Goal: Task Accomplishment & Management: Manage account settings

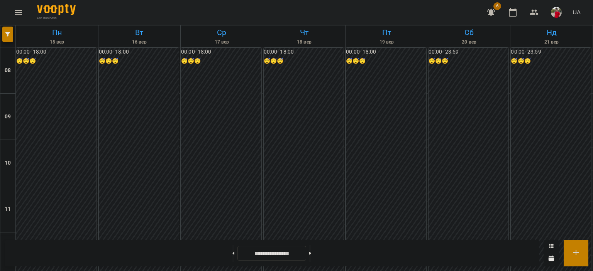
scroll to position [436, 0]
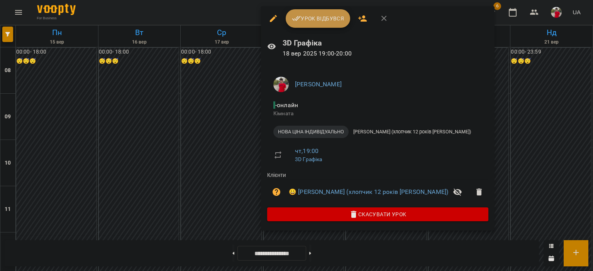
click at [324, 21] on span "Урок відбувся" at bounding box center [318, 18] width 53 height 9
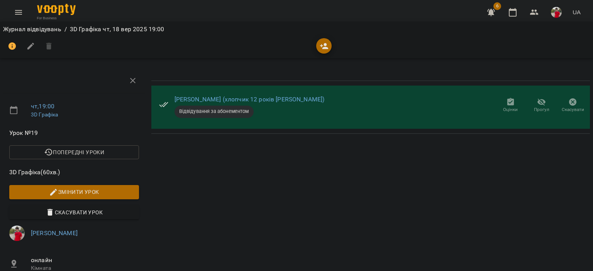
click at [506, 98] on icon "button" at bounding box center [510, 102] width 9 height 9
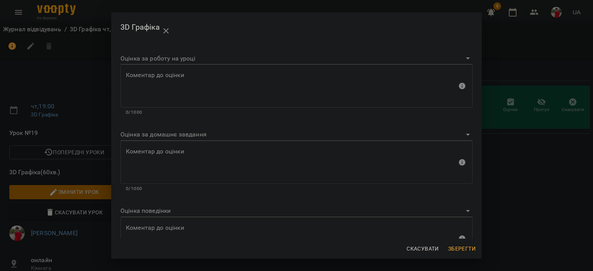
click at [146, 49] on div "Оцінка за роботу на уроці" at bounding box center [296, 55] width 352 height 19
click at [145, 54] on body "For Business 6 UA Журнал відвідувань / 3D Графіка [DATE] 19:00 чт , 19:00 3D Гр…" at bounding box center [296, 183] width 593 height 367
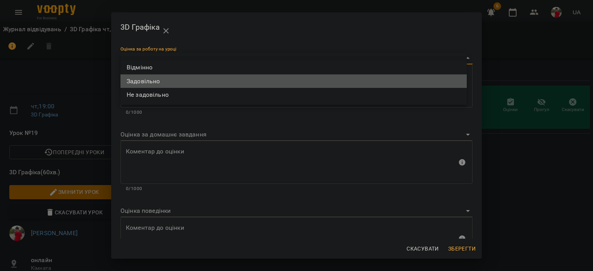
click at [151, 81] on li "Задовільно" at bounding box center [293, 82] width 346 height 14
type input "**********"
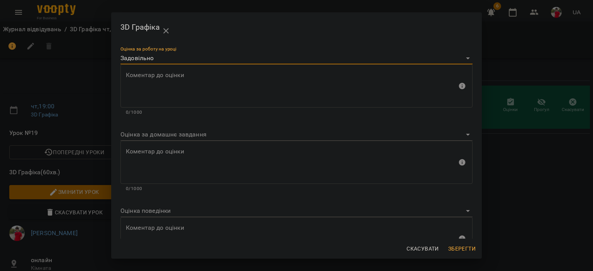
click at [154, 214] on body "**********" at bounding box center [296, 183] width 593 height 367
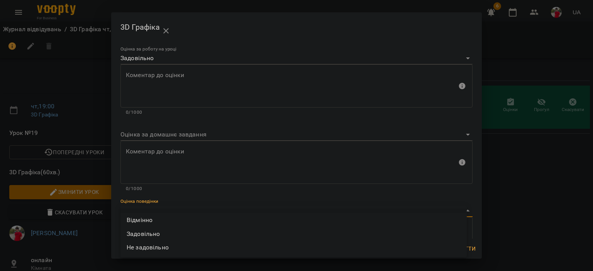
click at [153, 234] on li "Задовільно" at bounding box center [293, 234] width 346 height 14
type input "**********"
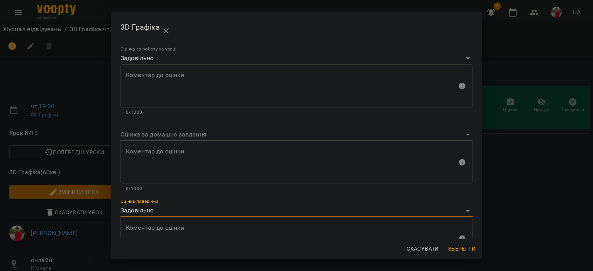
click at [468, 248] on span "Зберегти" at bounding box center [461, 248] width 27 height 9
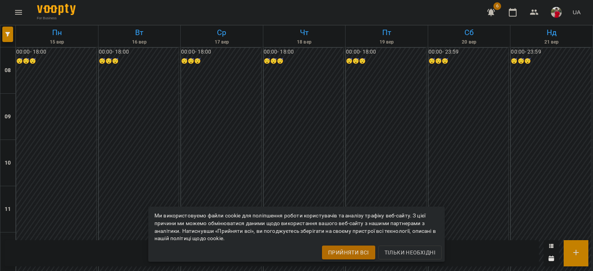
scroll to position [463, 0]
drag, startPoint x: 297, startPoint y: 168, endPoint x: 306, endPoint y: 174, distance: 11.1
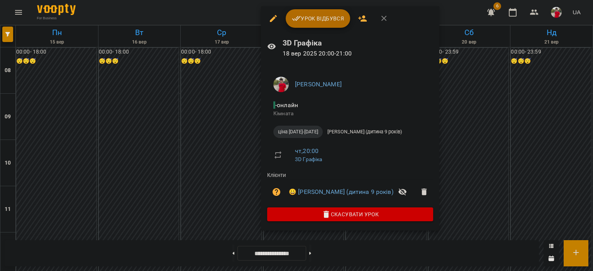
click at [458, 137] on div at bounding box center [296, 135] width 593 height 271
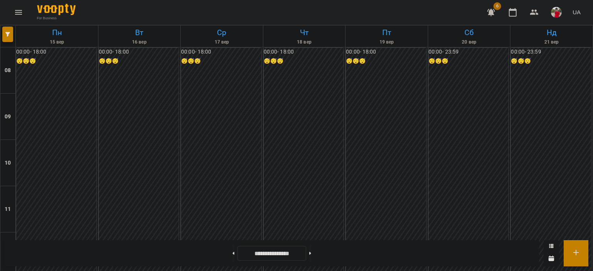
scroll to position [425, 0]
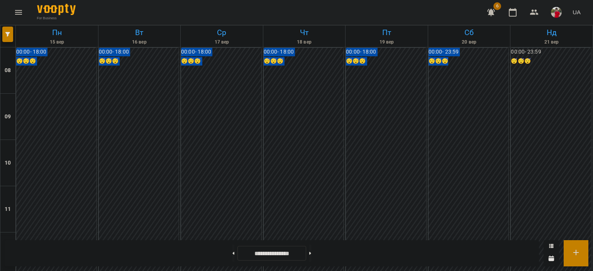
drag, startPoint x: 22, startPoint y: 80, endPoint x: 462, endPoint y: 217, distance: 461.6
